Goal: Information Seeking & Learning: Learn about a topic

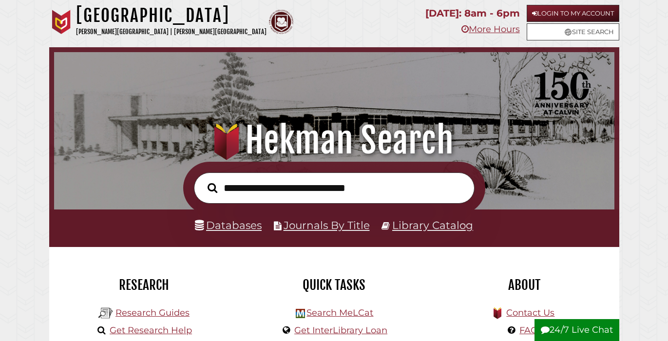
scroll to position [185, 556]
click at [551, 14] on link "Login to My Account" at bounding box center [573, 13] width 93 height 17
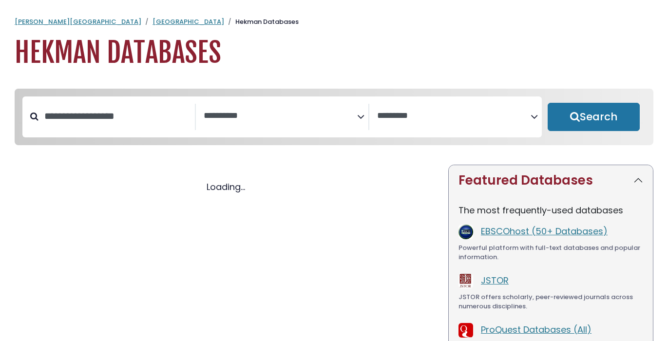
select select "Database Subject Filter"
select select "Database Vendors Filter"
select select "Database Subject Filter"
select select "Database Vendors Filter"
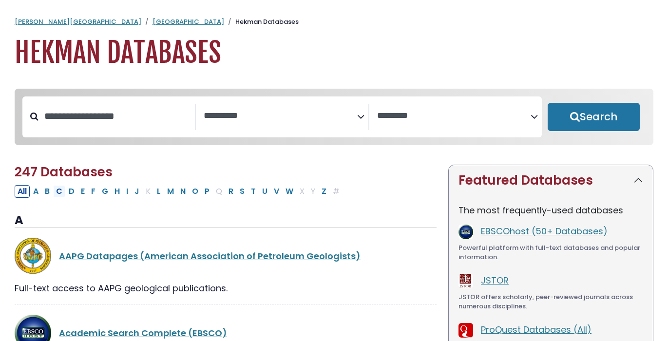
click at [63, 192] on button "C" at bounding box center [59, 191] width 12 height 13
select select "Database Subject Filter"
select select "Database Vendors Filter"
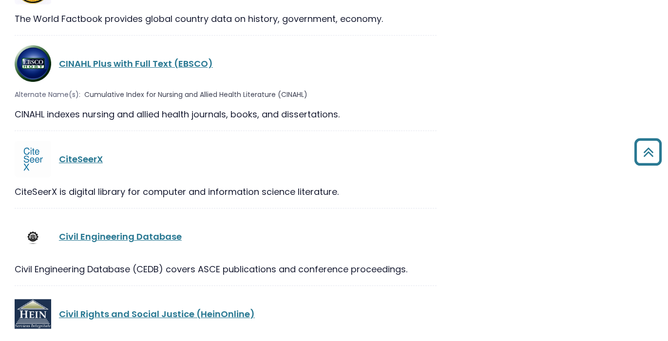
scroll to position [1620, 0]
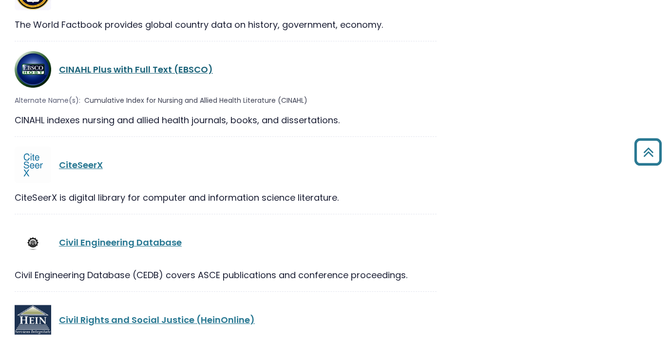
click at [126, 63] on link "CINAHL Plus with Full Text (EBSCO)" at bounding box center [136, 69] width 154 height 12
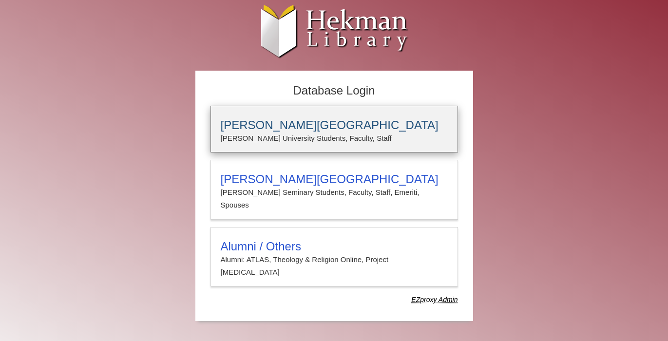
click at [271, 135] on p "Calvin University Students, Faculty, Staff" at bounding box center [334, 138] width 227 height 13
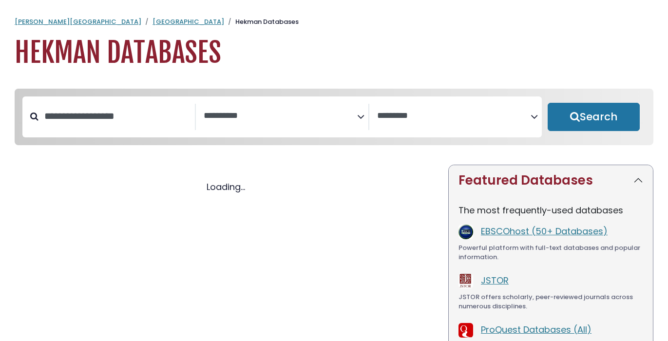
select select "Database Subject Filter"
select select "Database Vendors Filter"
select select "Database Subject Filter"
select select "Database Vendors Filter"
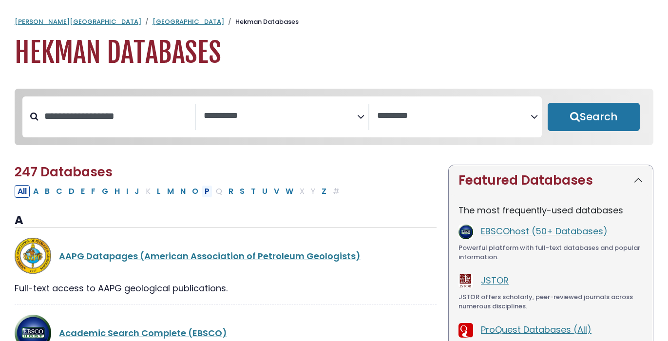
click at [206, 194] on button "P" at bounding box center [207, 191] width 11 height 13
select select "Database Subject Filter"
select select "Database Vendors Filter"
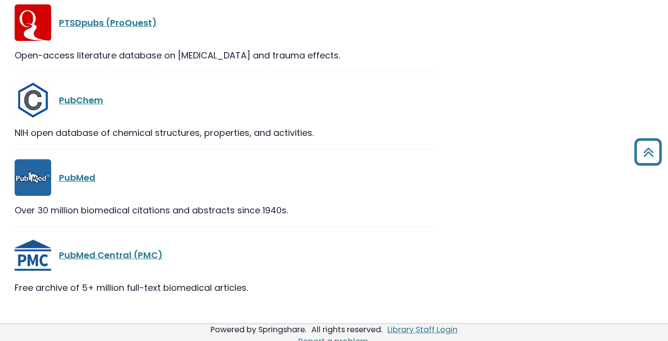
scroll to position [1782, 0]
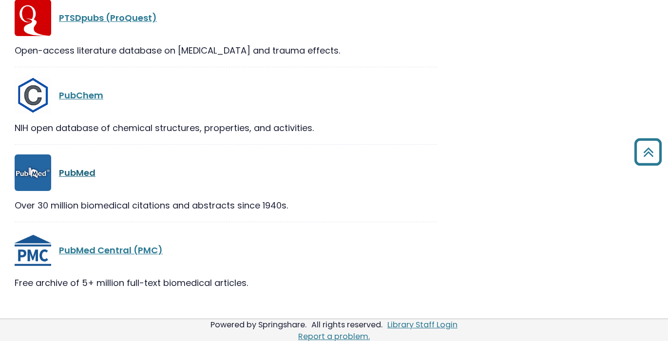
click at [80, 179] on link "PubMed" at bounding box center [77, 173] width 37 height 12
